Goal: Information Seeking & Learning: Learn about a topic

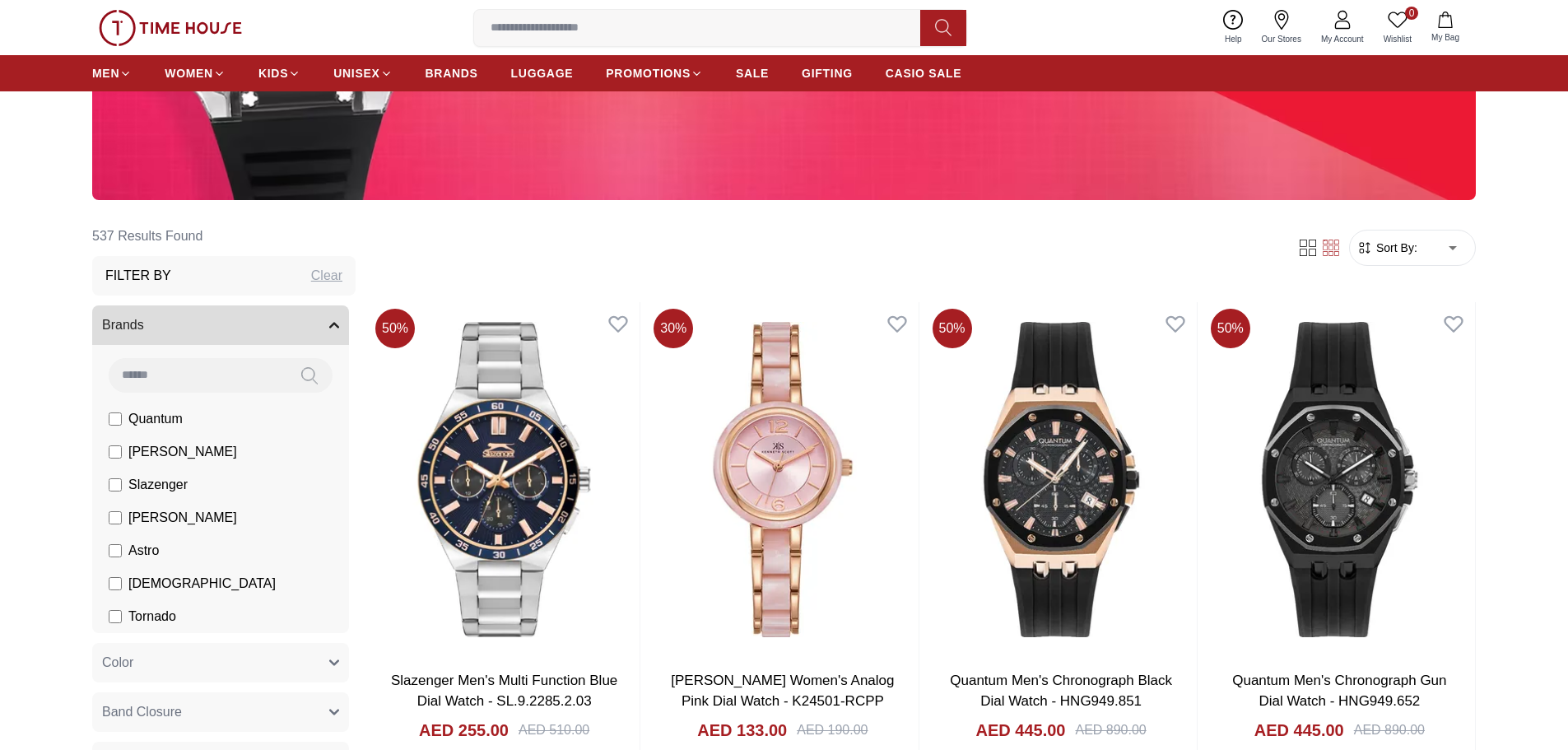
scroll to position [494, 0]
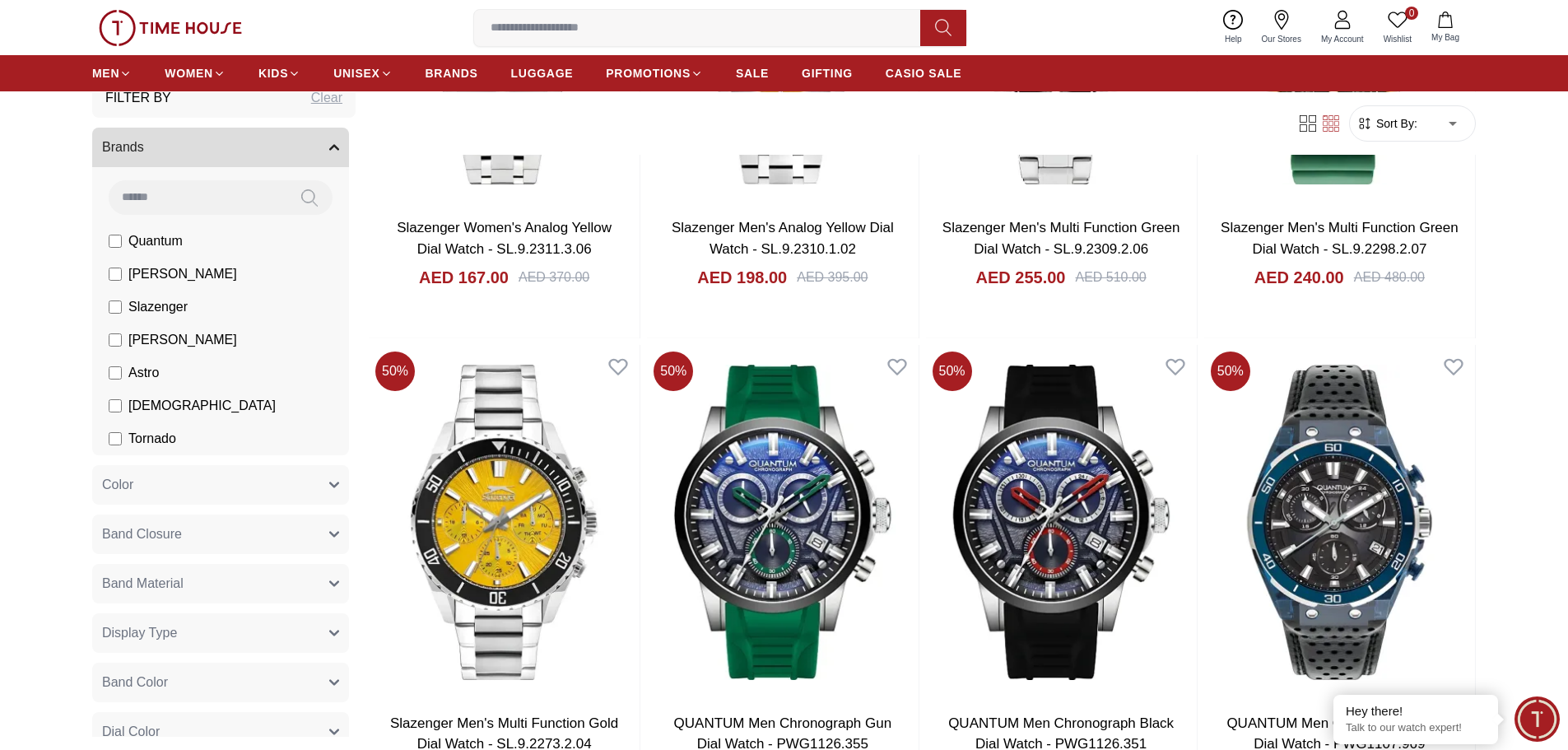
scroll to position [83, 0]
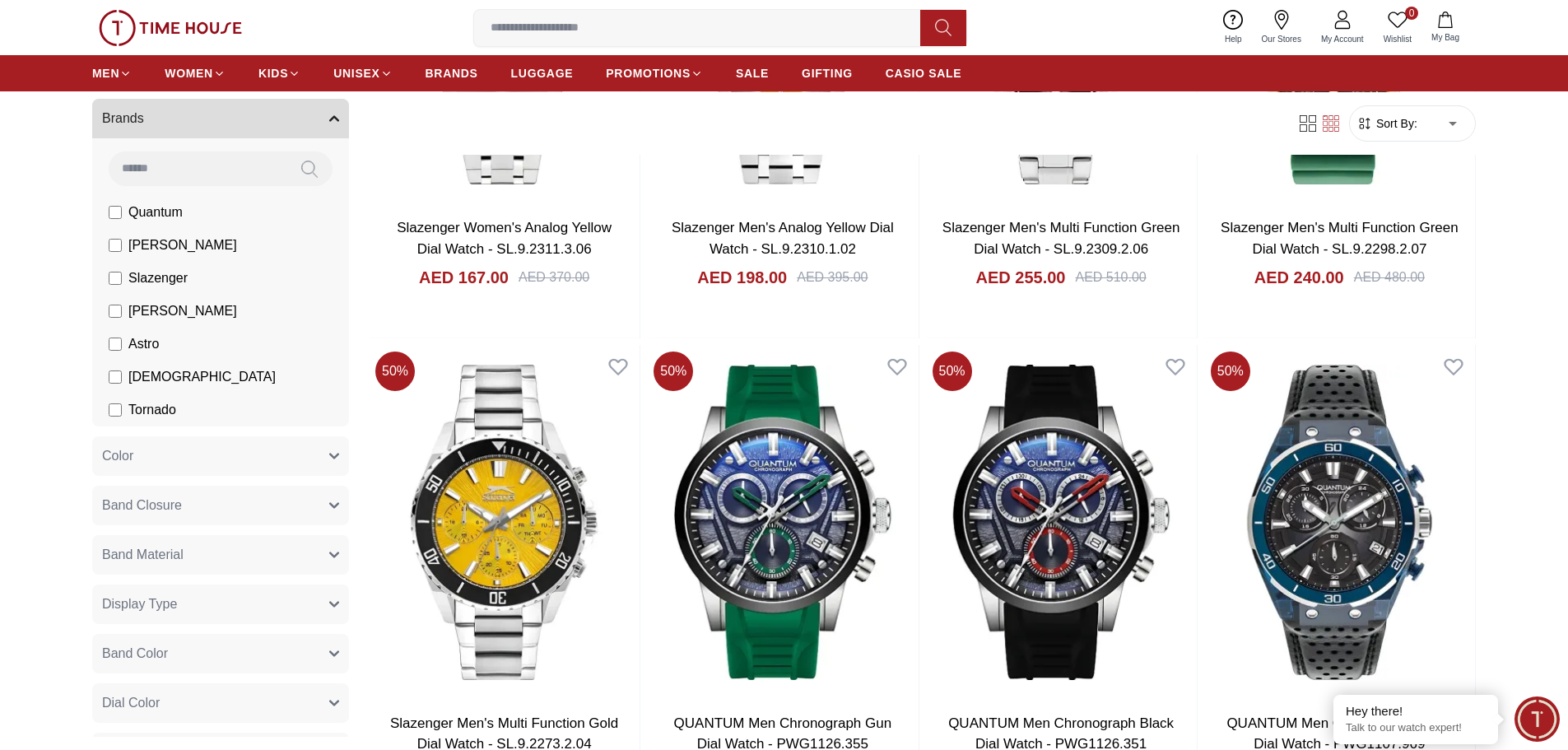
click at [269, 512] on button "Band Closure" at bounding box center [220, 505] width 257 height 40
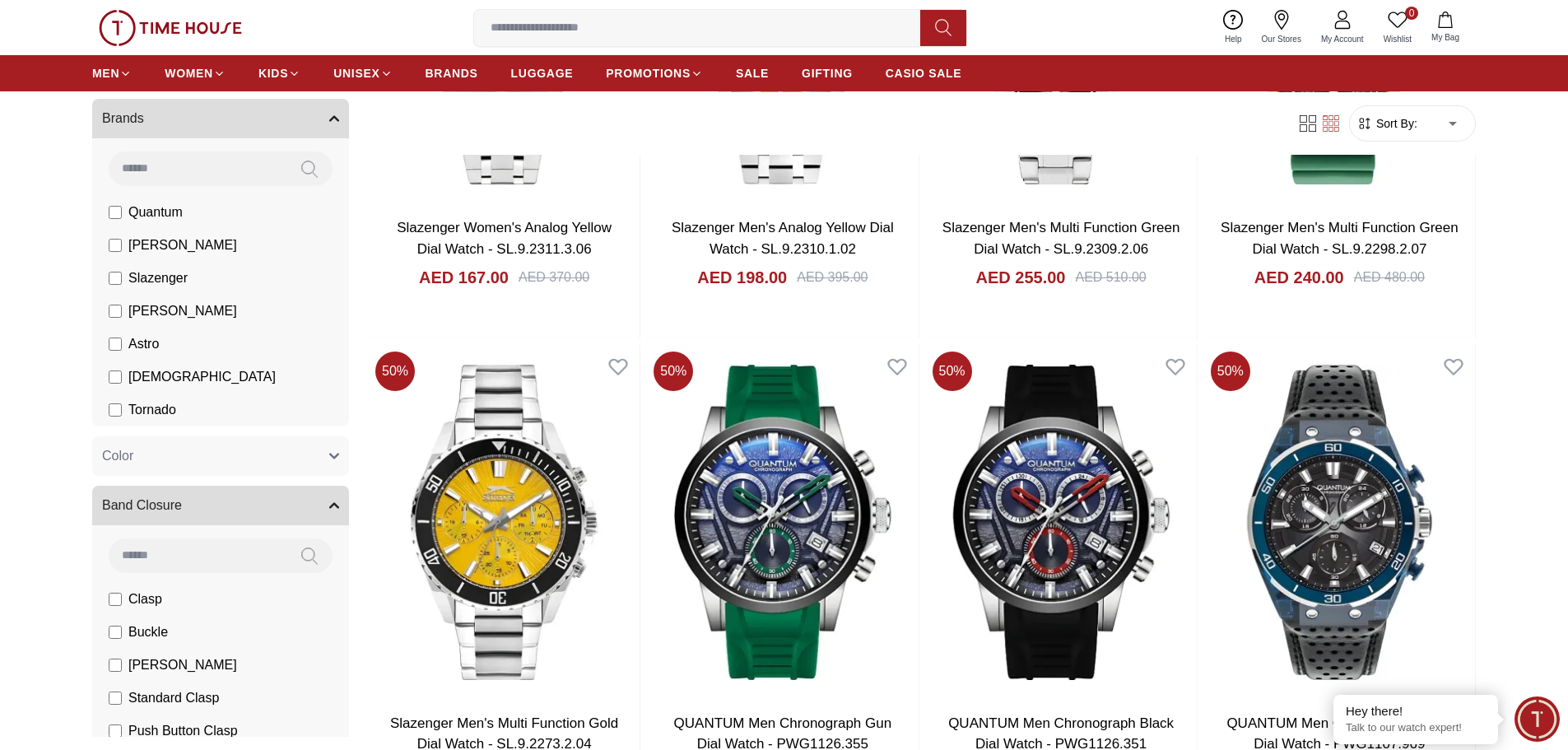
click at [269, 512] on button "Band Closure" at bounding box center [220, 505] width 257 height 40
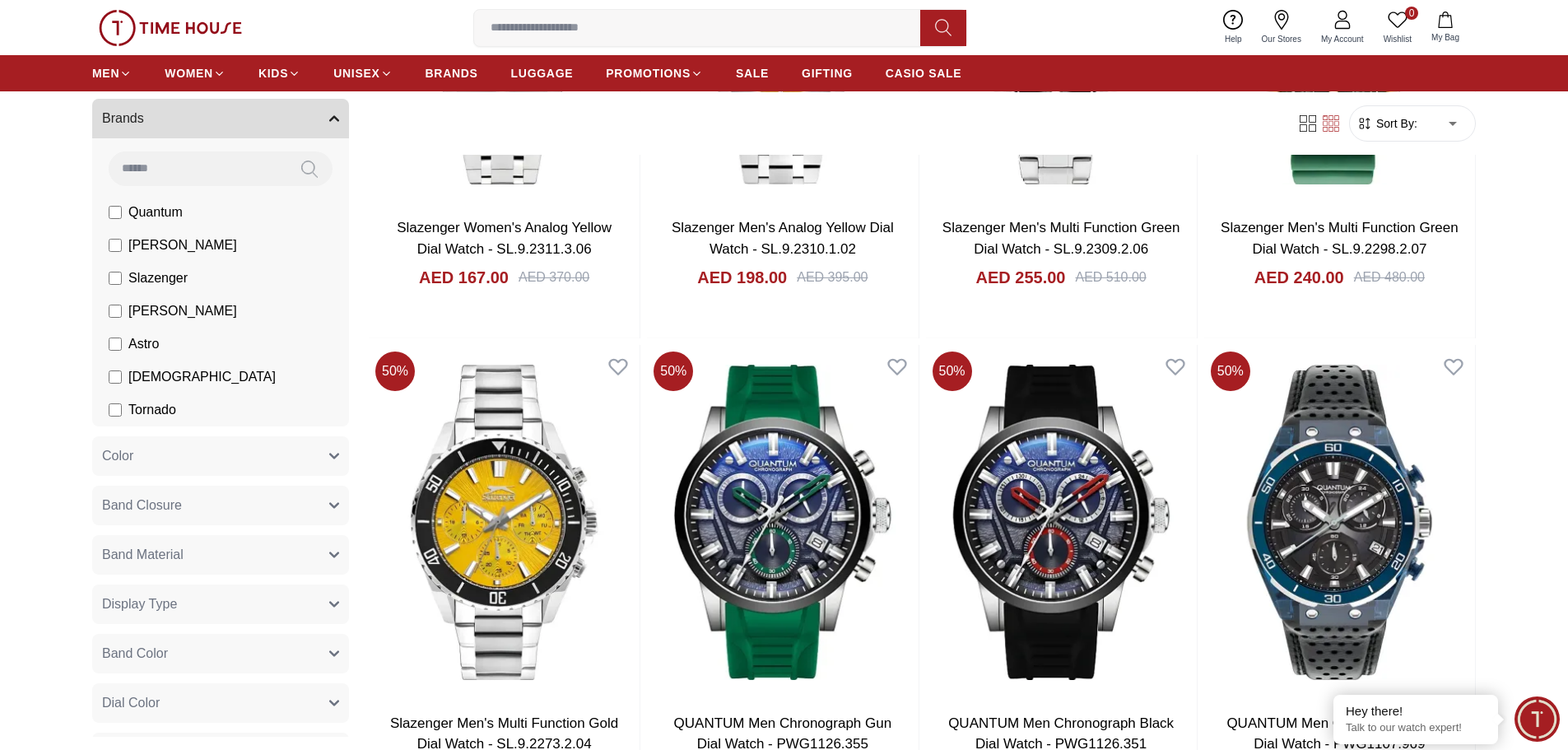
click at [267, 553] on button "Band Material" at bounding box center [220, 555] width 257 height 40
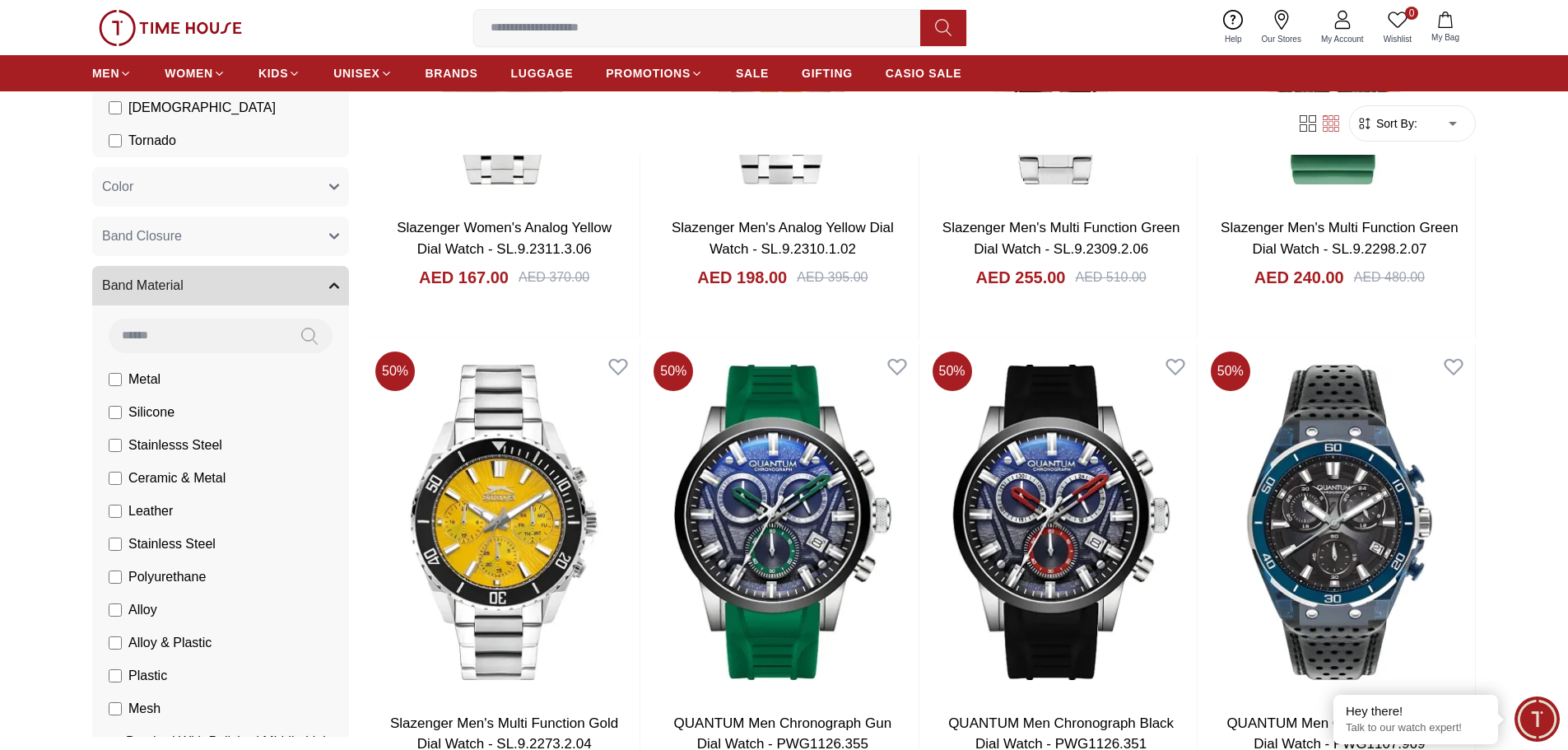
scroll to position [412, 0]
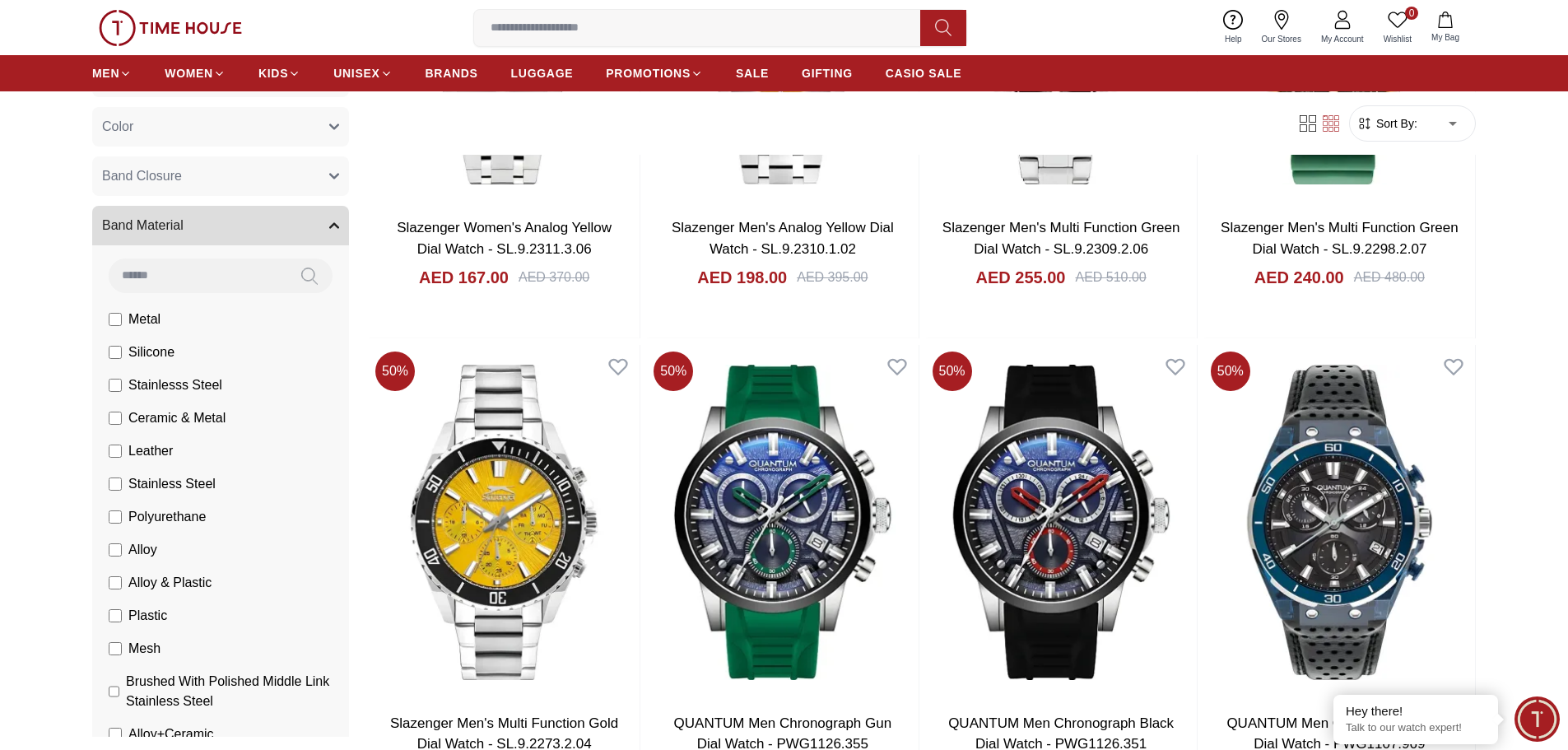
click at [304, 228] on button "Band Material" at bounding box center [220, 226] width 257 height 40
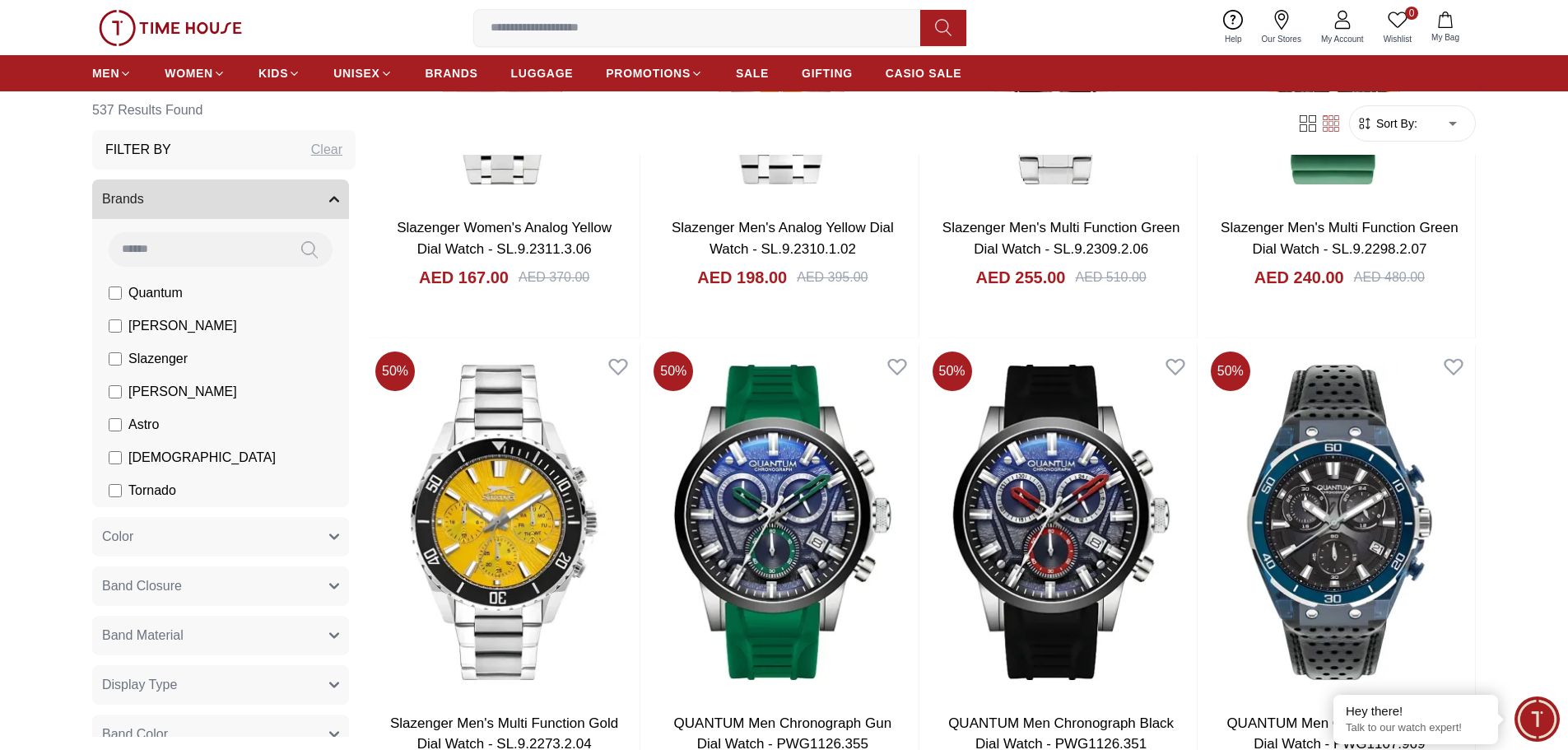
scroll to position [0, 0]
click at [226, 193] on button "Brands" at bounding box center [220, 201] width 257 height 40
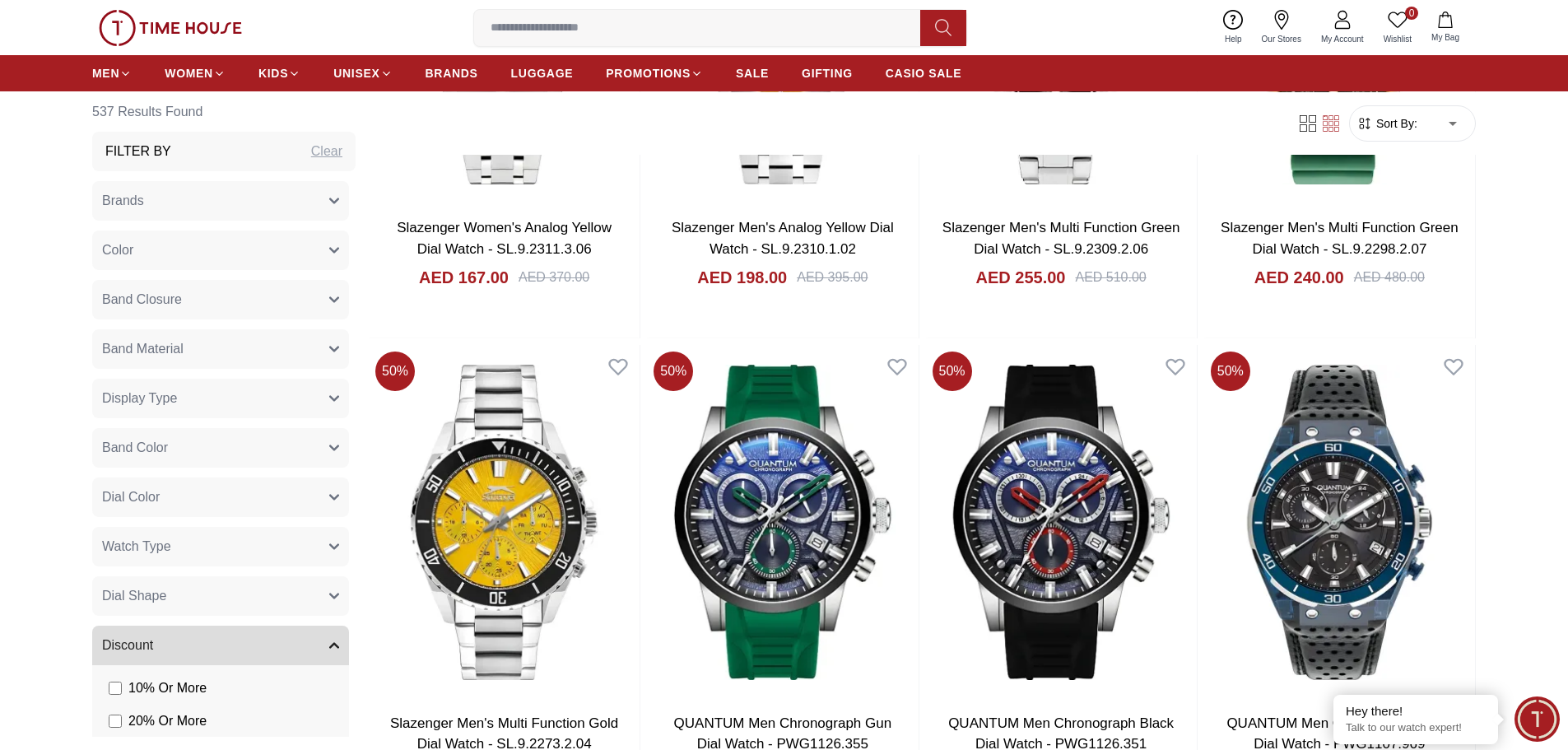
click at [219, 208] on button "Brands" at bounding box center [220, 201] width 257 height 40
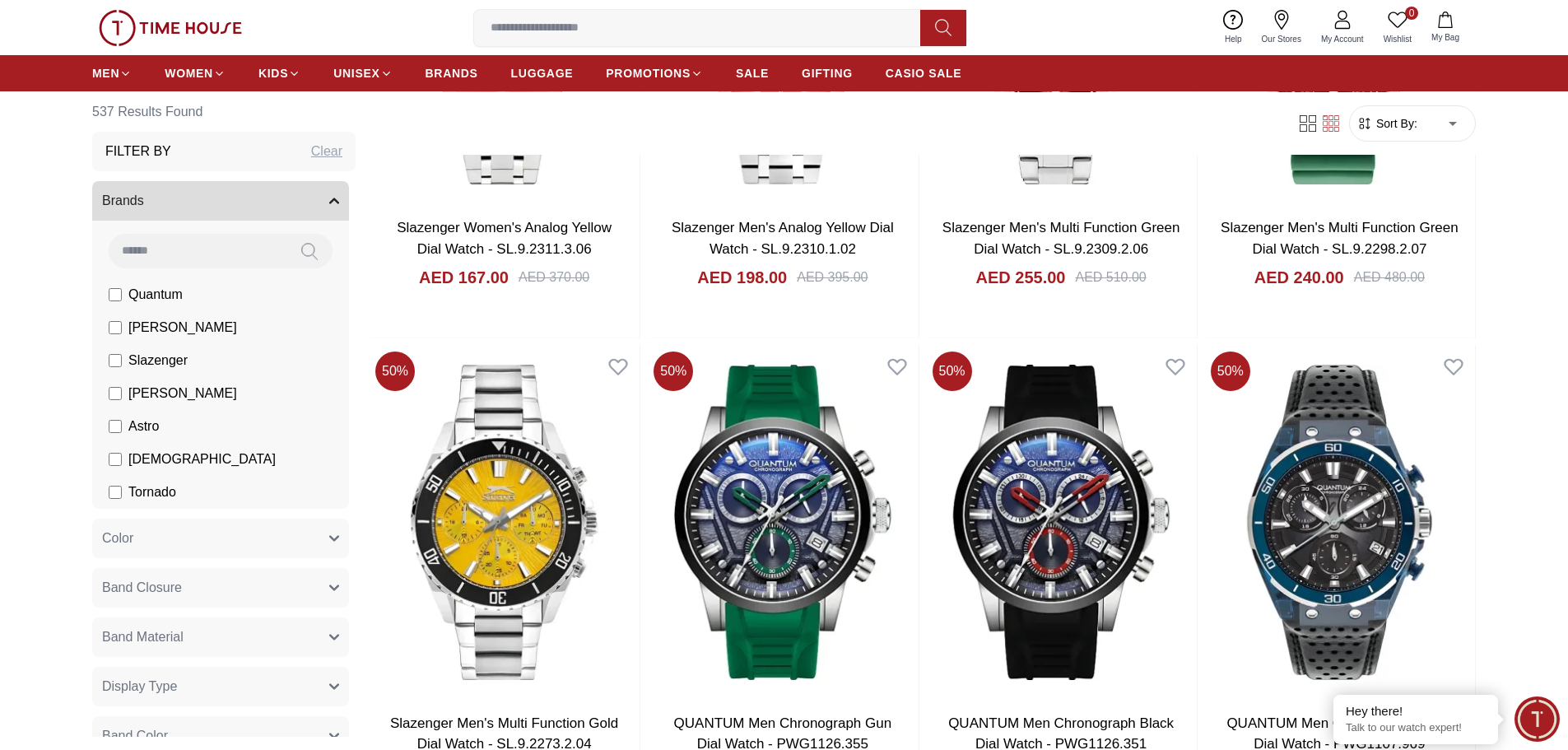
click at [208, 245] on input at bounding box center [198, 250] width 178 height 33
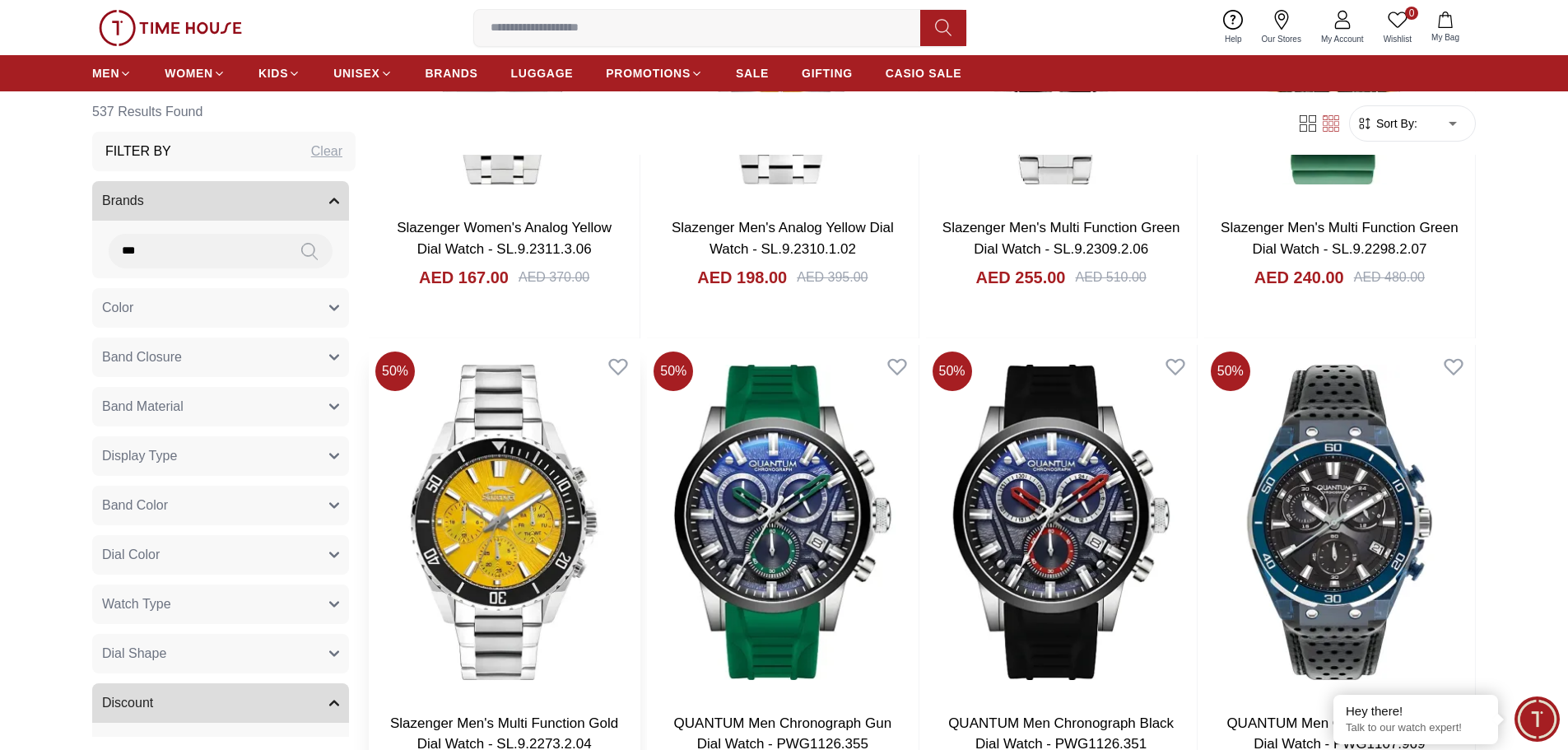
type input "***"
